Goal: Find specific fact: Find specific fact

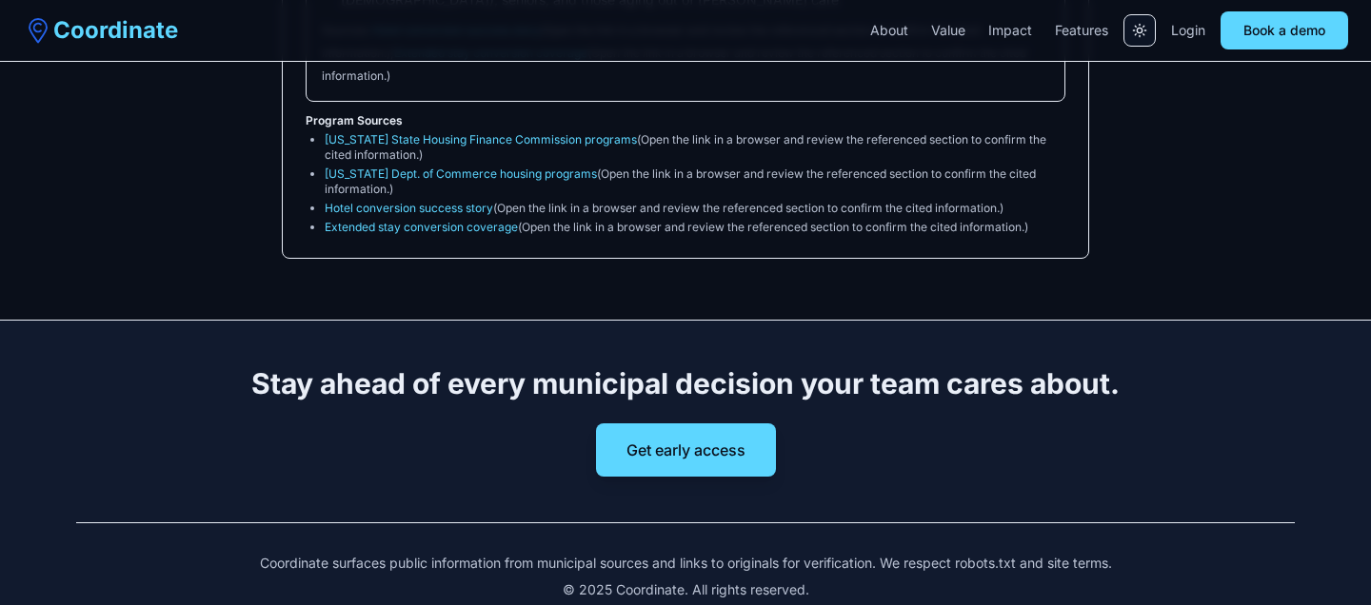
scroll to position [6832, 0]
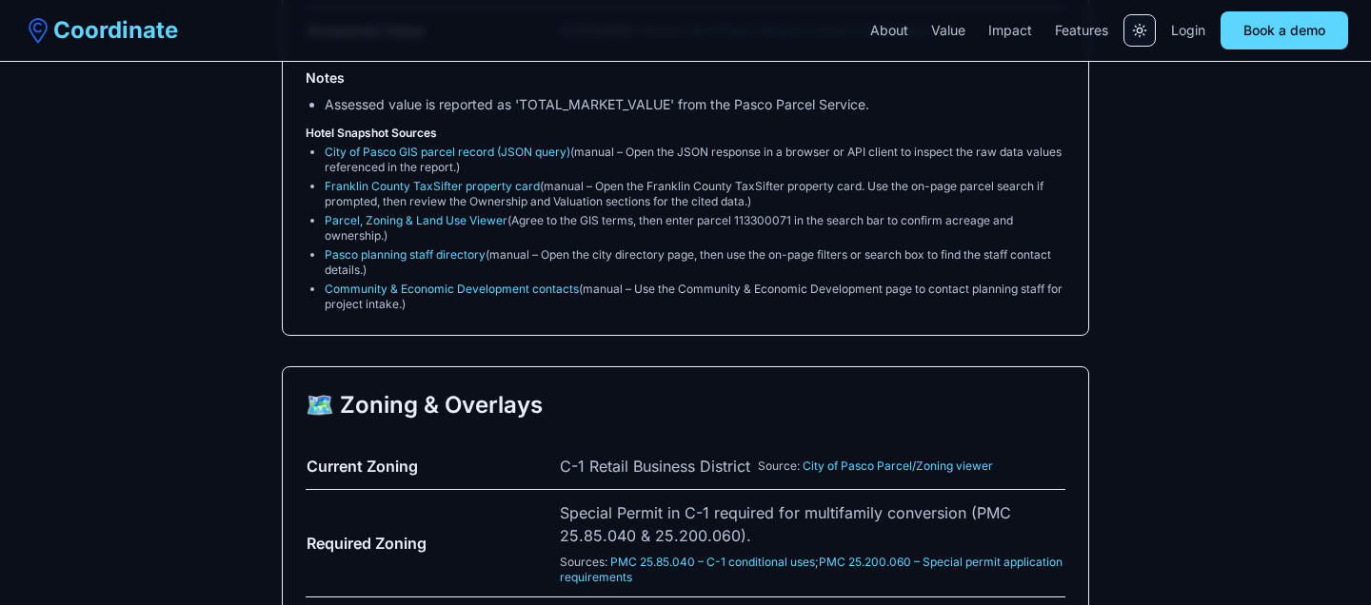
scroll to position [1268, 0]
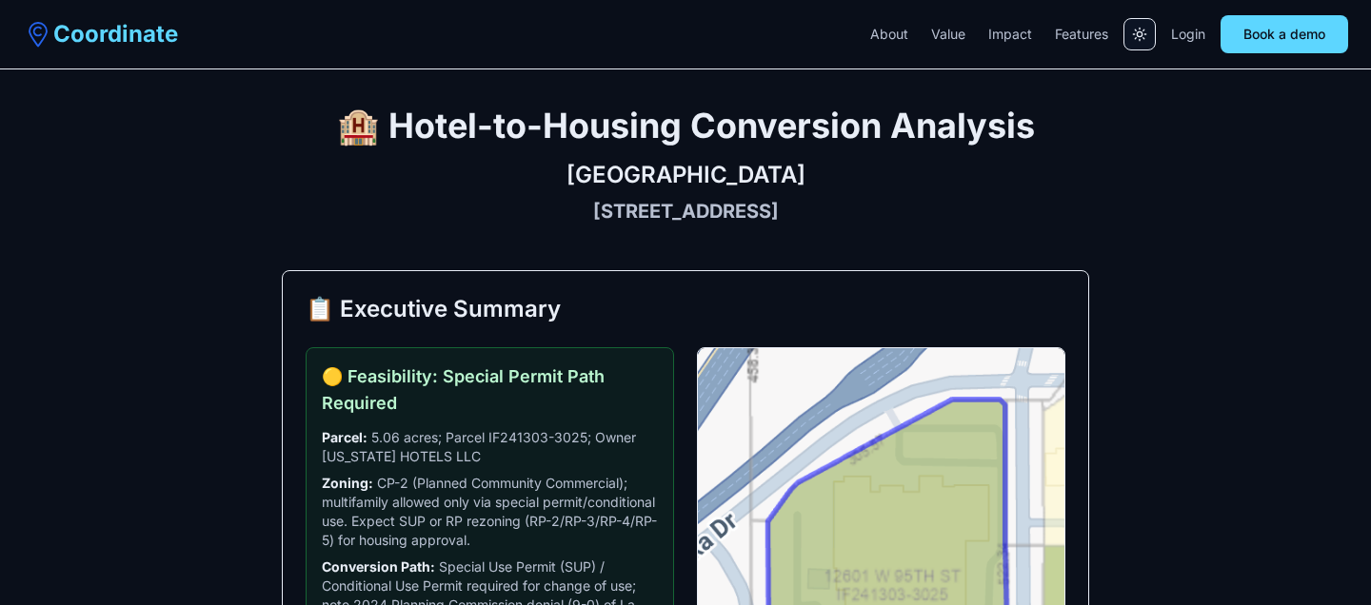
drag, startPoint x: 855, startPoint y: 208, endPoint x: 507, endPoint y: 214, distance: 347.5
click at [507, 214] on h3 "12601 W 95th St, Lenexa, KS 66215" at bounding box center [685, 211] width 807 height 27
copy h3 "12601 W 95th St, Lenexa, KS 66215"
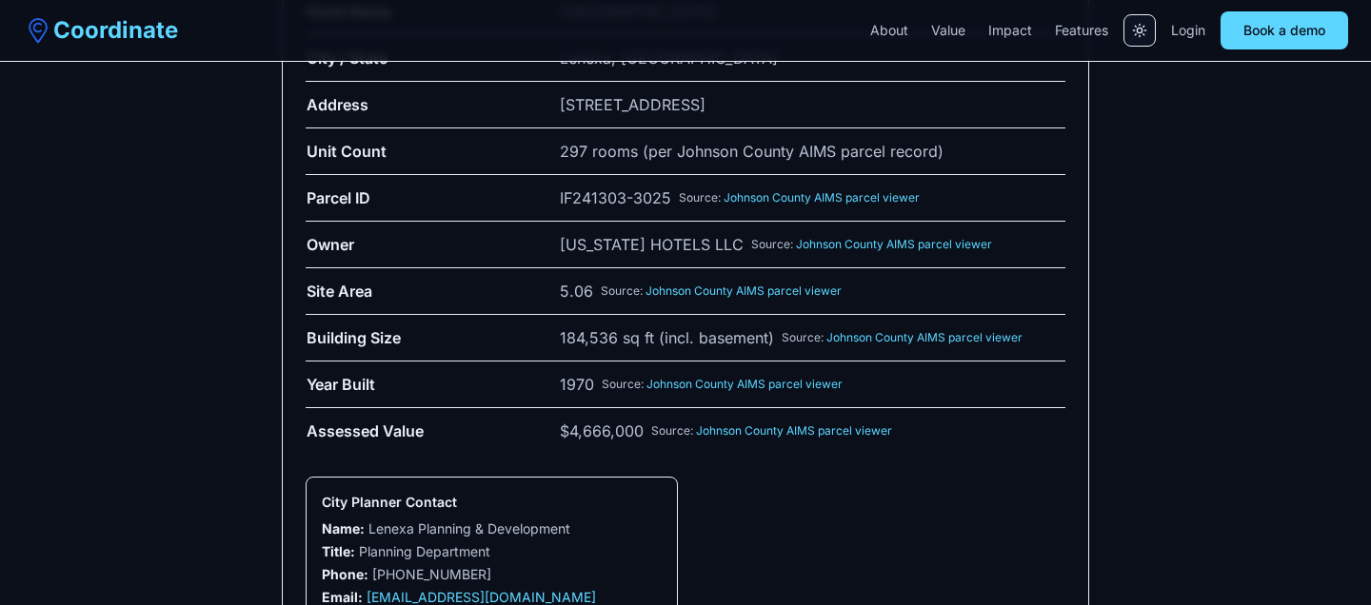
scroll to position [955, 0]
